Goal: Check status: Check status

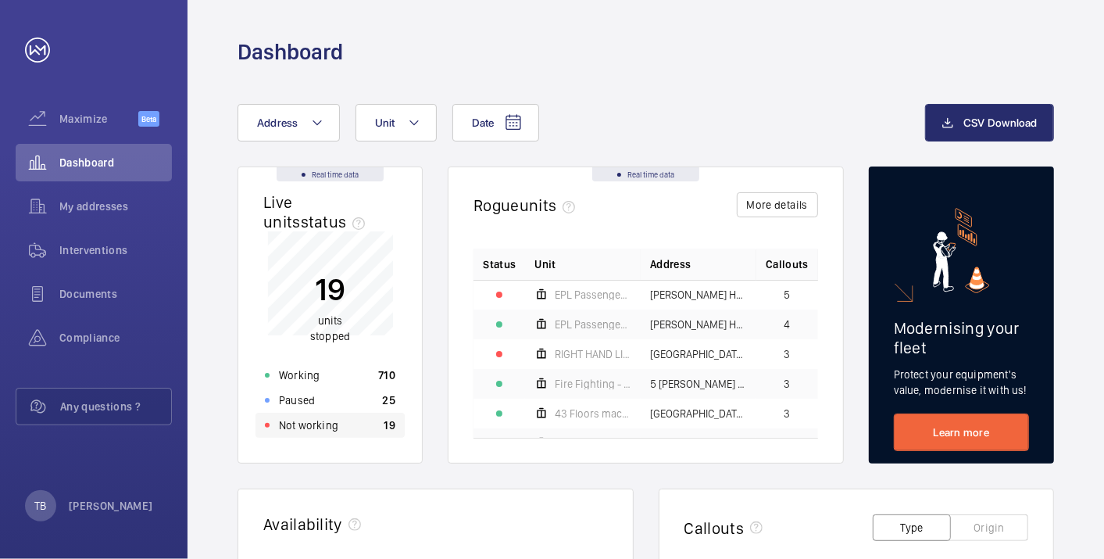
click at [366, 424] on div "Not working 19" at bounding box center [330, 425] width 149 height 25
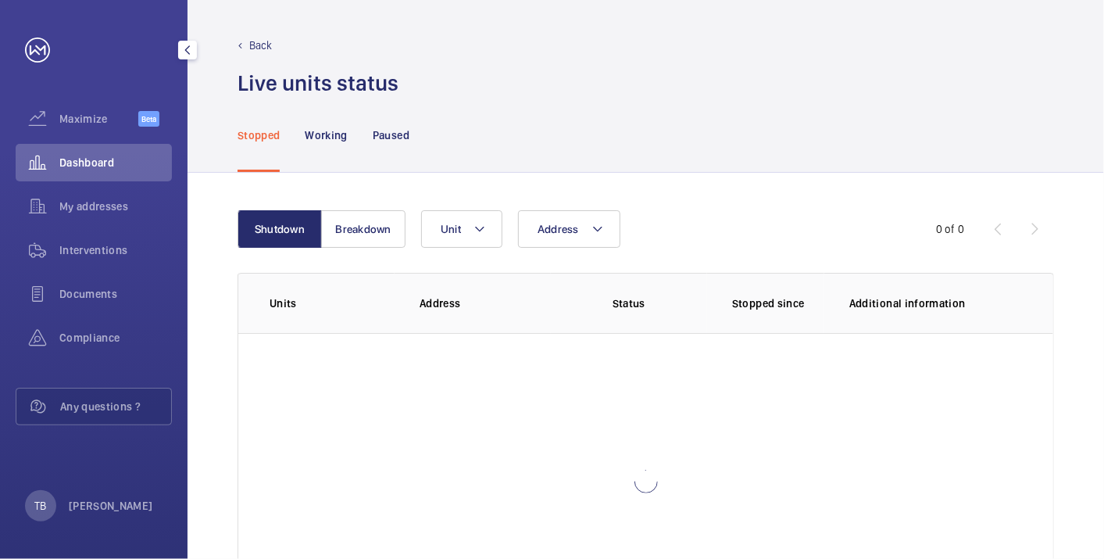
click at [76, 162] on span "Dashboard" at bounding box center [115, 163] width 113 height 16
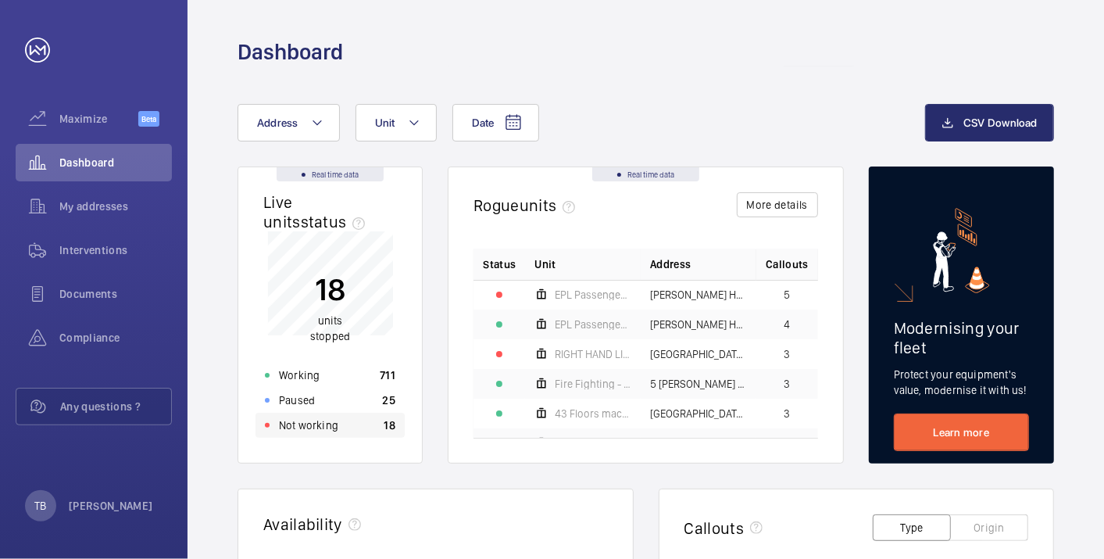
click at [358, 433] on div "Not working 18" at bounding box center [330, 425] width 149 height 25
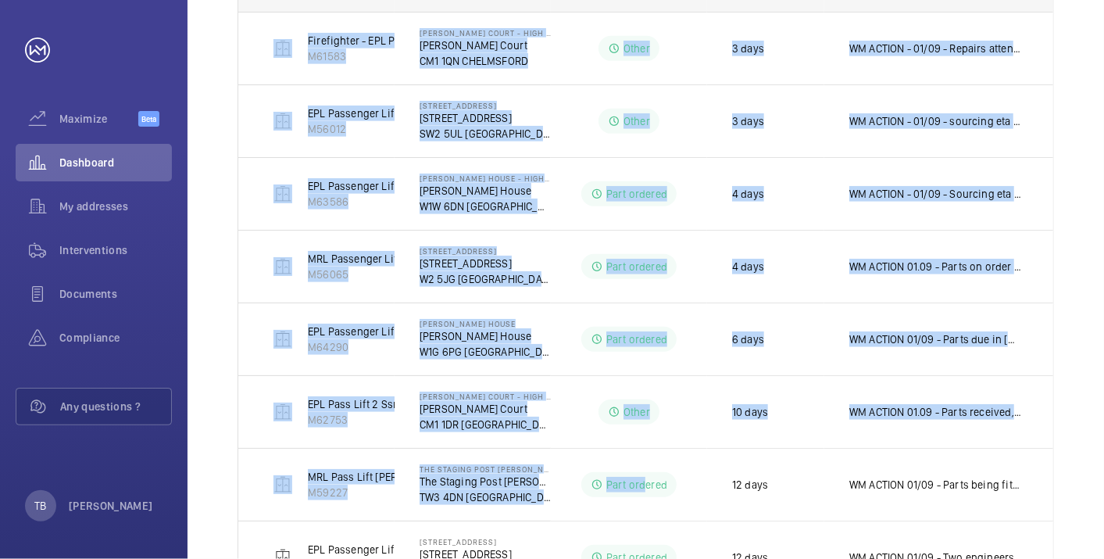
scroll to position [679, 0]
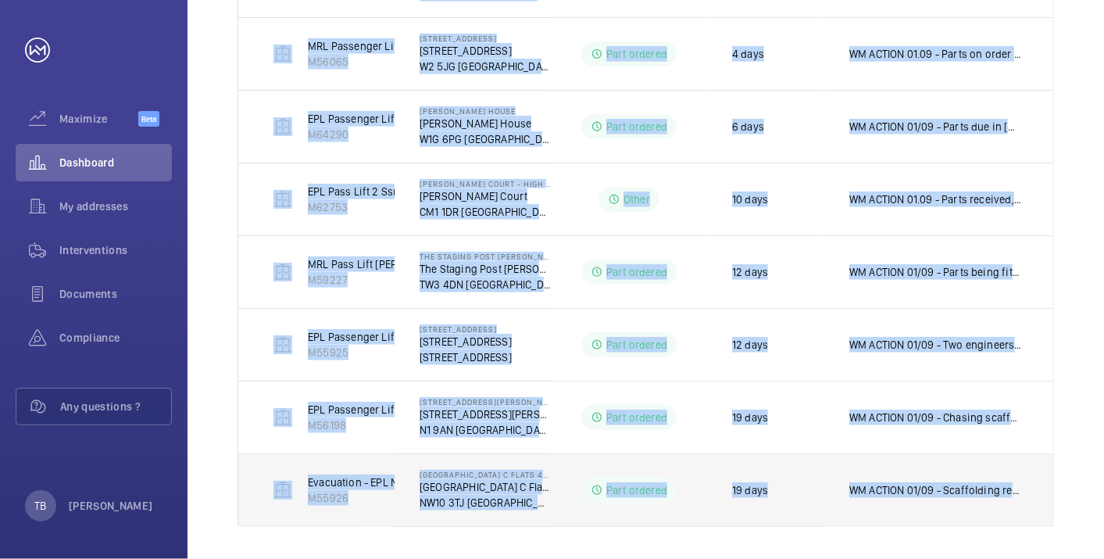
drag, startPoint x: 254, startPoint y: 303, endPoint x: 1050, endPoint y: 512, distance: 822.8
click at [1050, 512] on table "Units Address Status Stopped since Additional information RIGHT HAND LIFT M5011…" at bounding box center [645, 60] width 815 height 933
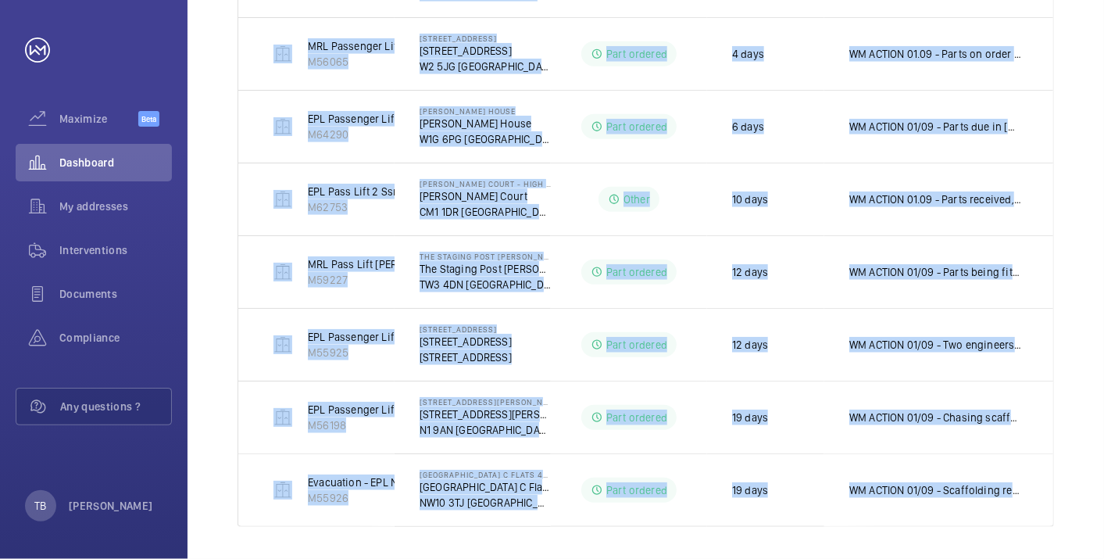
copy table "Units Address Status Stopped since Additional information RIGHT HAND LIFT M5011…"
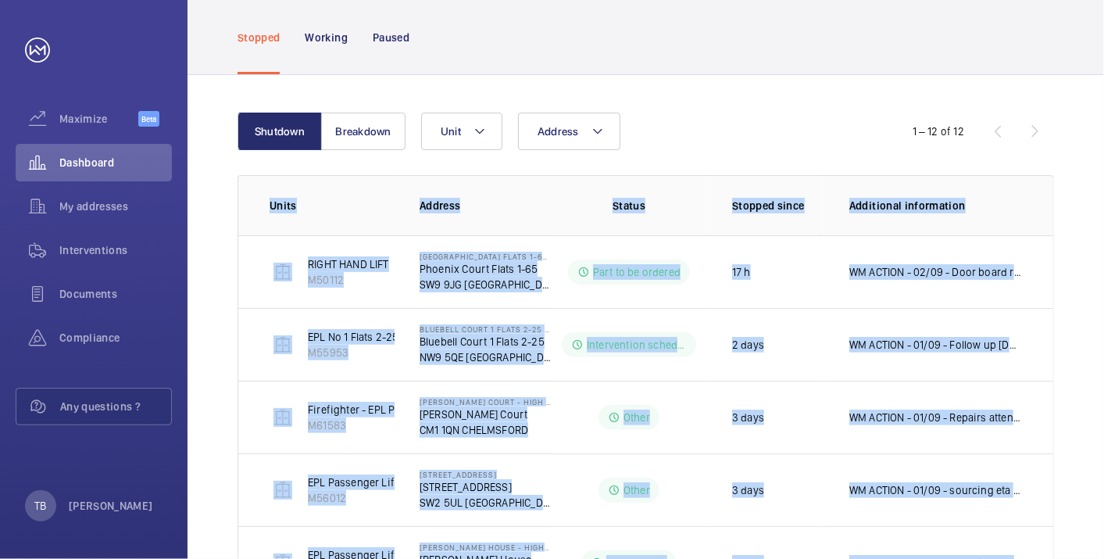
scroll to position [0, 0]
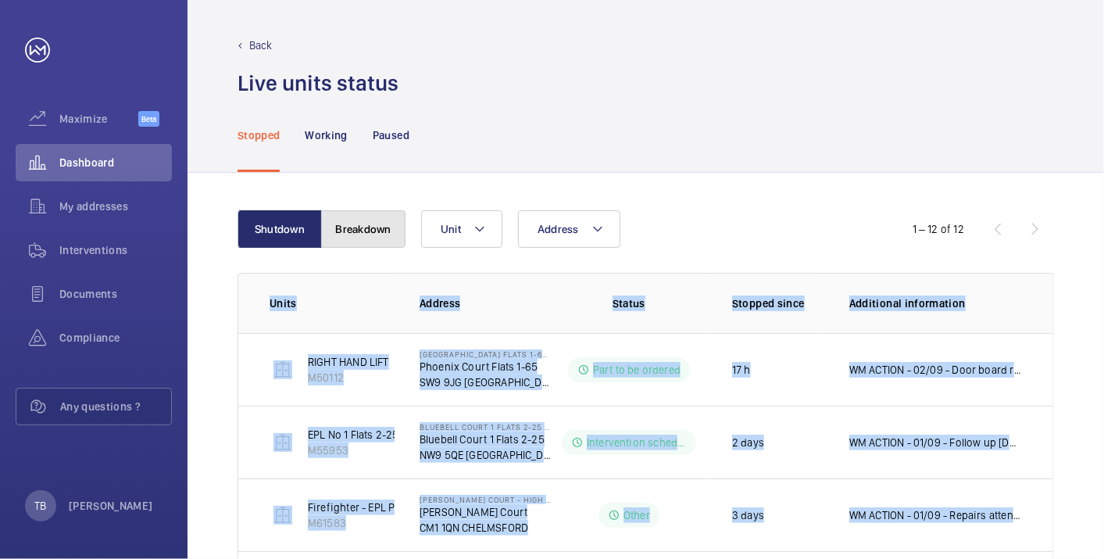
click at [390, 231] on button "Breakdown" at bounding box center [363, 229] width 84 height 38
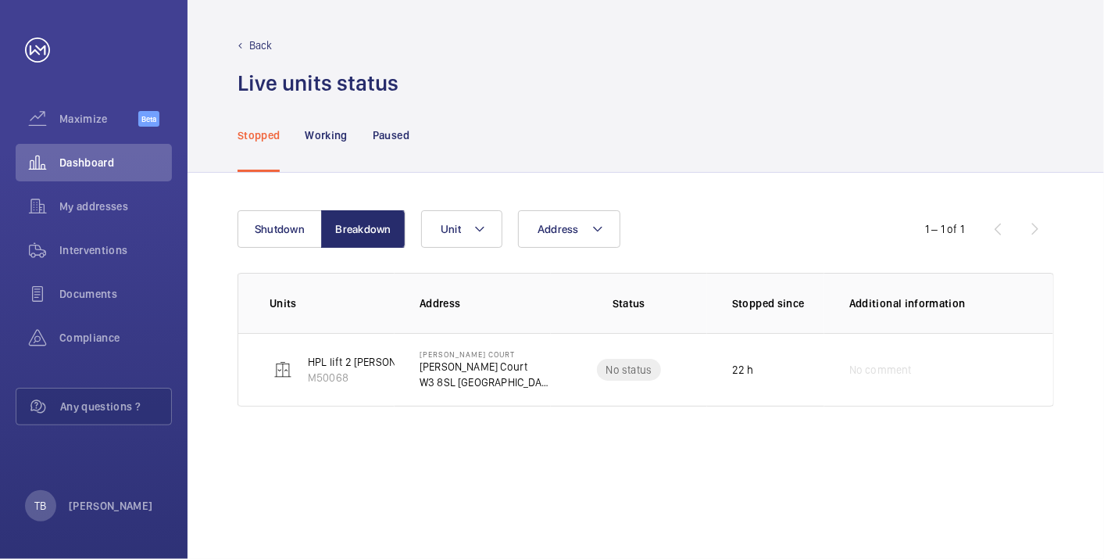
click at [610, 458] on div "Shutdown Breakdown Address Unit 1 – 1 of 1 Units Address Status Stopped since A…" at bounding box center [646, 366] width 917 height 386
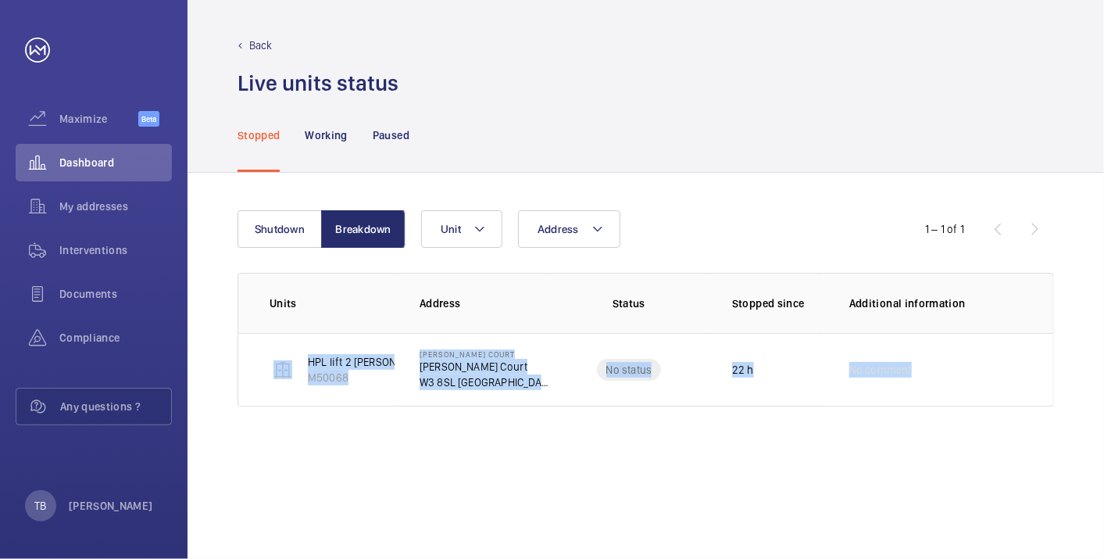
drag, startPoint x: 263, startPoint y: 357, endPoint x: 985, endPoint y: 424, distance: 724.5
click at [985, 424] on div "Shutdown Breakdown Address Unit 1 – 1 of 1 Units Address Status Stopped since A…" at bounding box center [646, 366] width 917 height 386
copy tr "HPL lift 2 lester/igb hydro M50068 Sidney Miller Court Sidney Miller Court W3 8…"
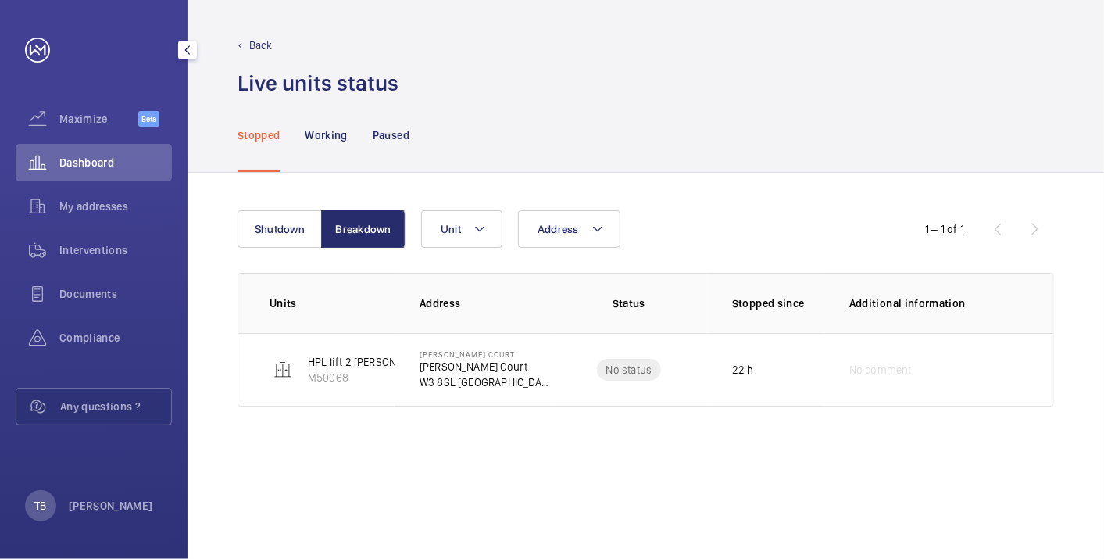
click at [89, 160] on span "Dashboard" at bounding box center [115, 163] width 113 height 16
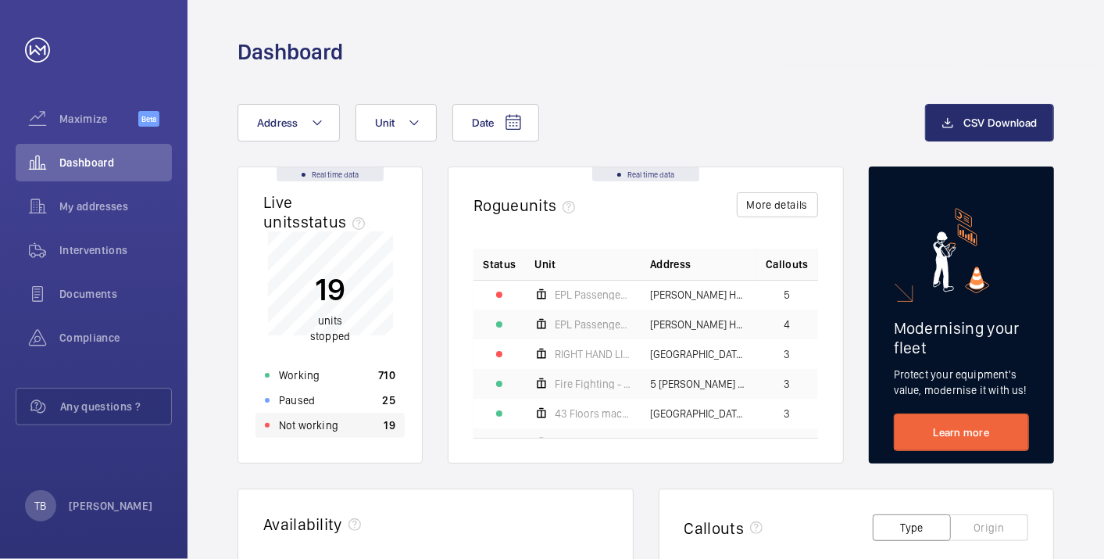
click at [338, 424] on div "Not working 19" at bounding box center [330, 425] width 149 height 25
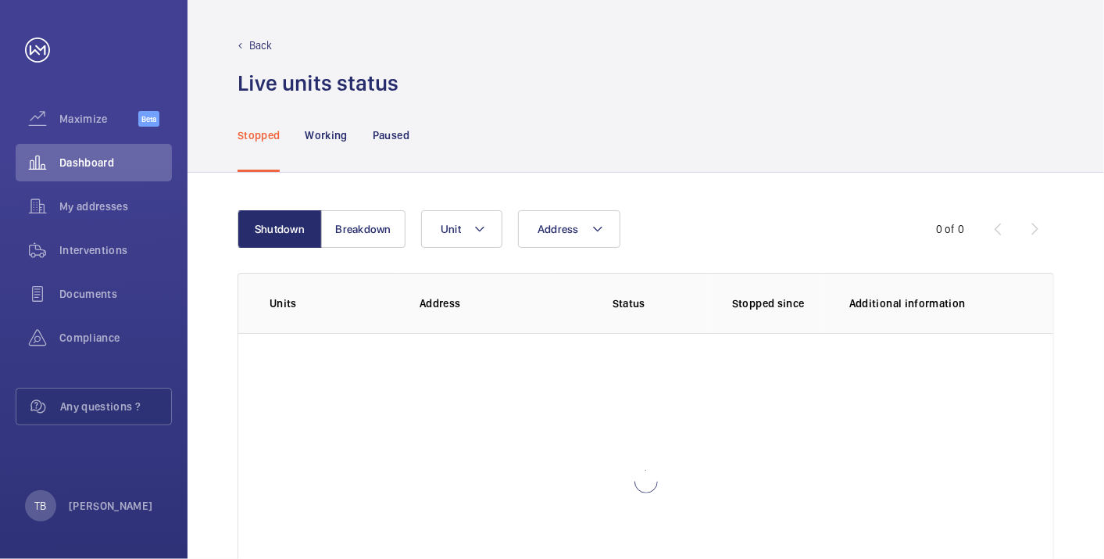
scroll to position [107, 0]
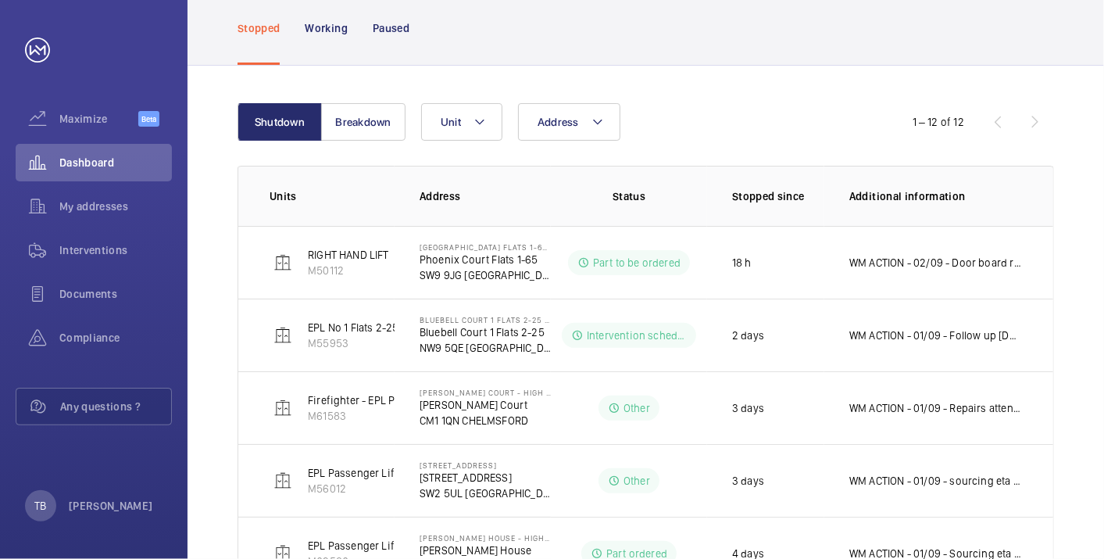
scroll to position [679, 0]
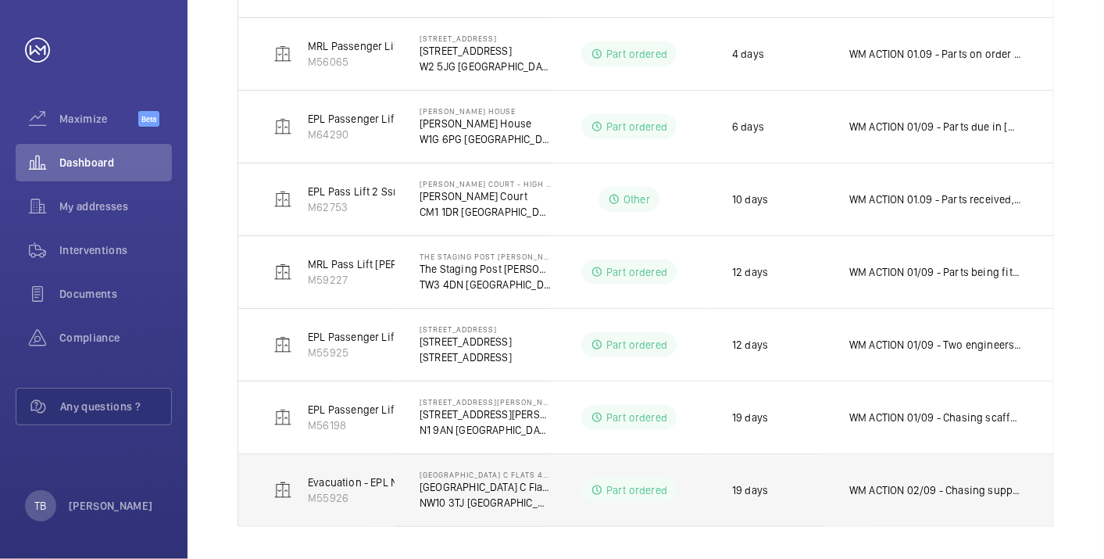
click at [911, 491] on p "WM ACTION 02/09 - Chasing supplier daily for new eta 01/09 - Drive has been los…" at bounding box center [936, 490] width 173 height 16
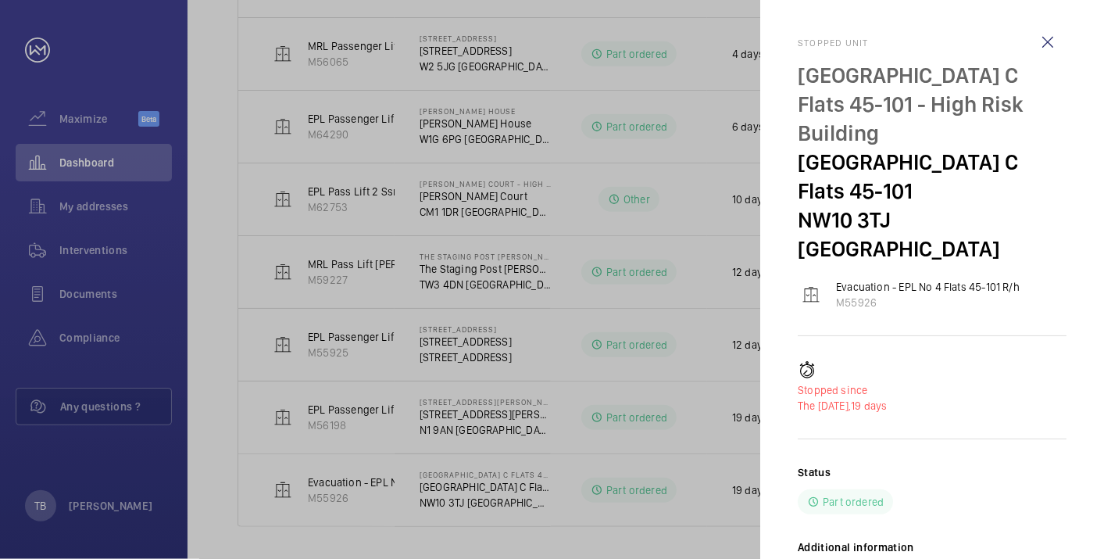
click at [550, 541] on div at bounding box center [552, 279] width 1104 height 559
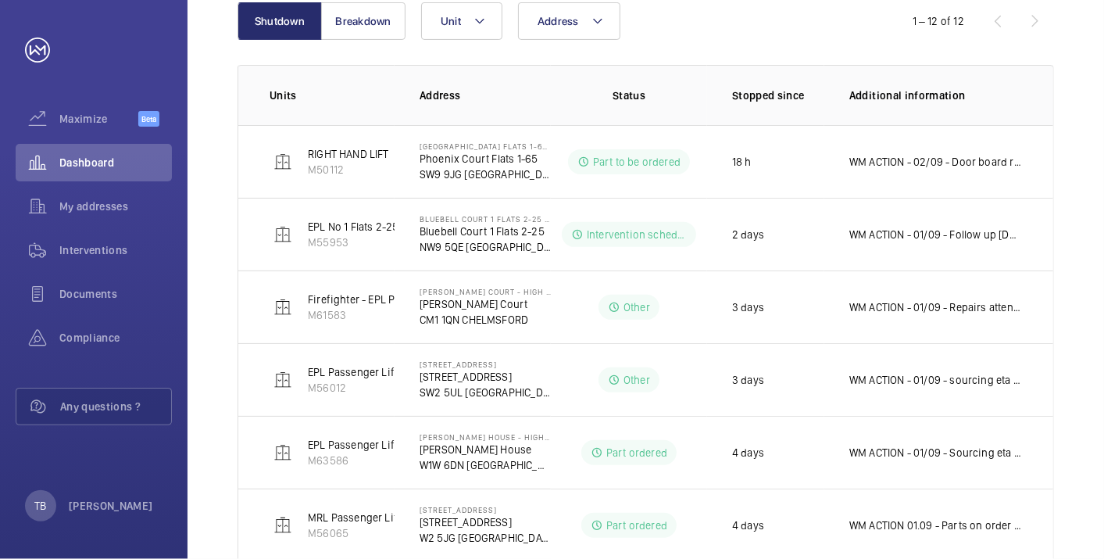
scroll to position [207, 0]
